Goal: Information Seeking & Learning: Learn about a topic

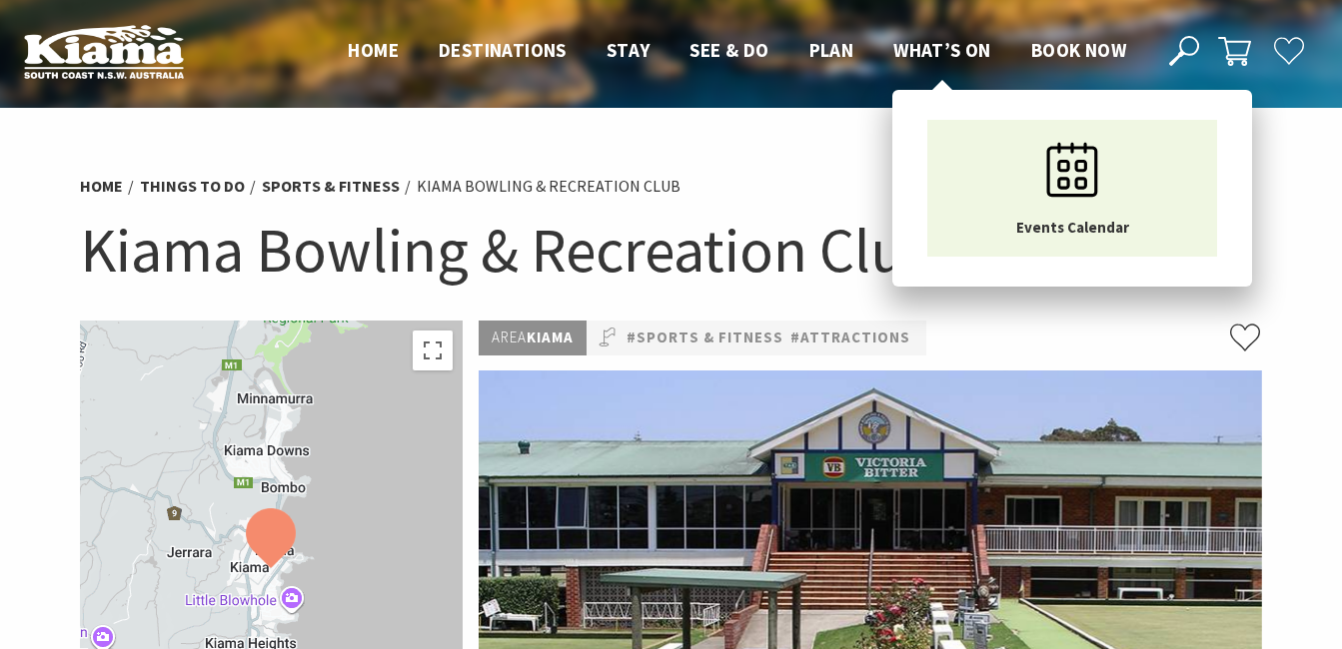
click at [936, 46] on span "What’s On" at bounding box center [942, 50] width 98 height 24
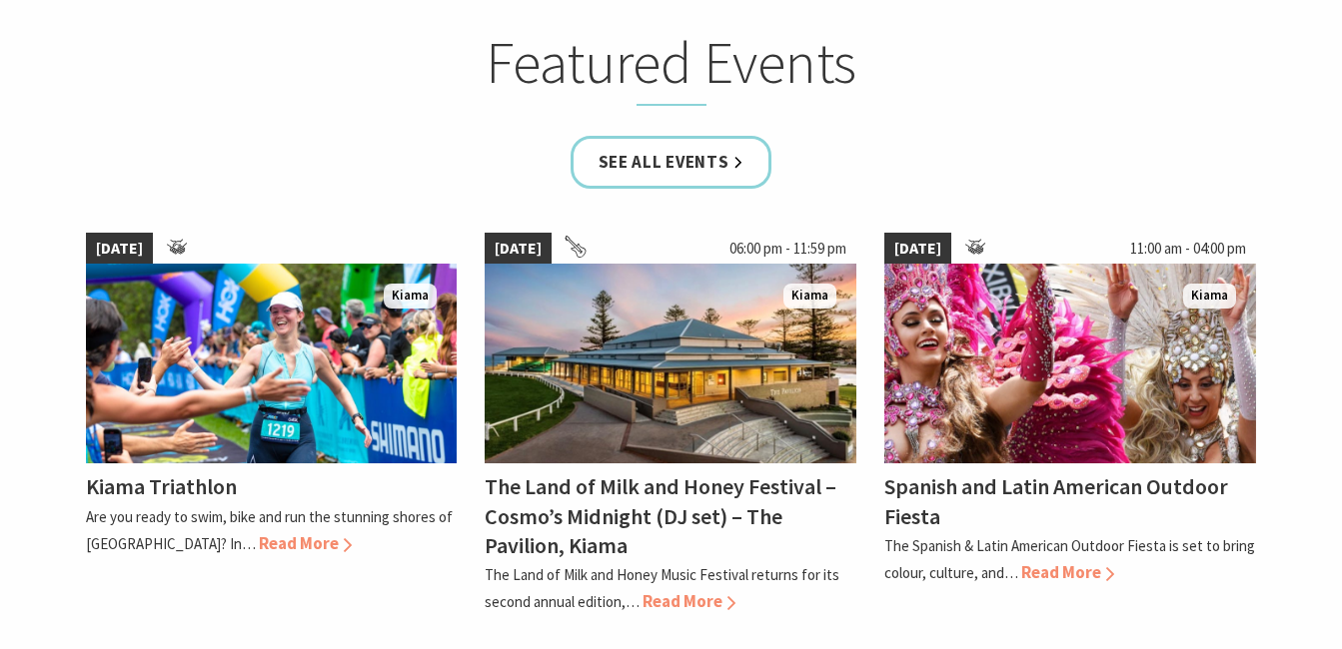
scroll to position [1299, 0]
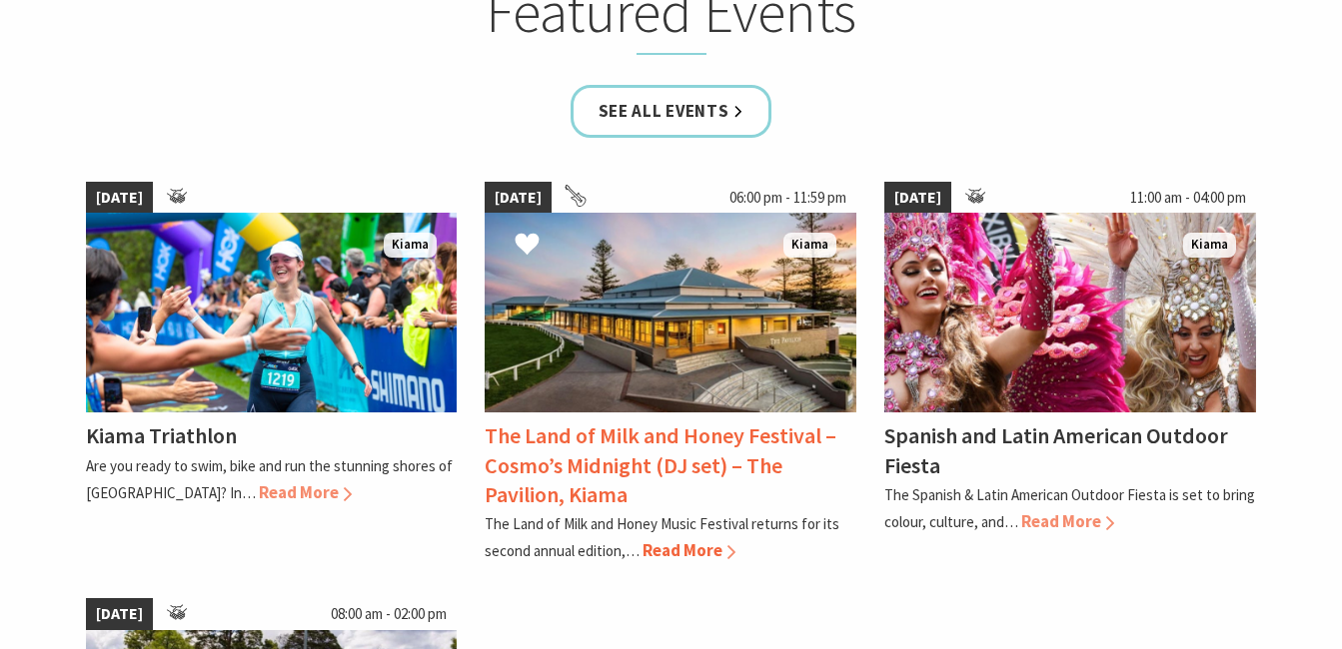
click at [630, 441] on h4 "The Land of Milk and Honey Festival – Cosmo’s Midnight (DJ set) – The Pavilion,…" at bounding box center [661, 465] width 352 height 86
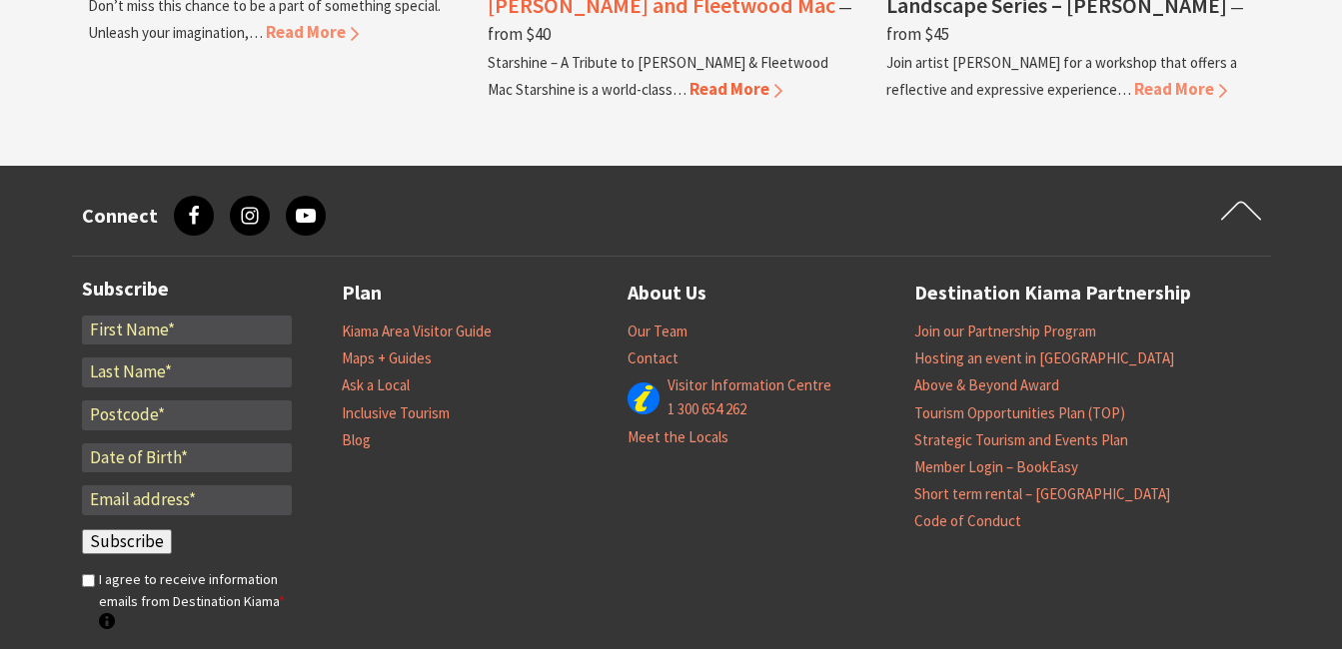
scroll to position [2198, 0]
